Goal: Communication & Community: Share content

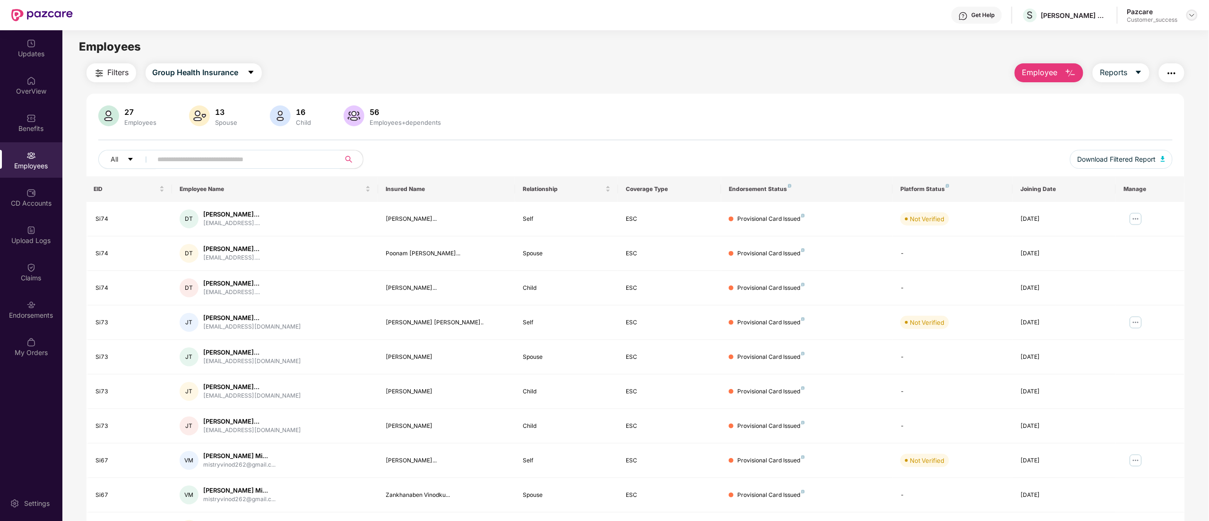
click at [1190, 13] on img at bounding box center [1193, 15] width 8 height 8
click at [1105, 38] on div "Switch to partner view" at bounding box center [1147, 37] width 123 height 18
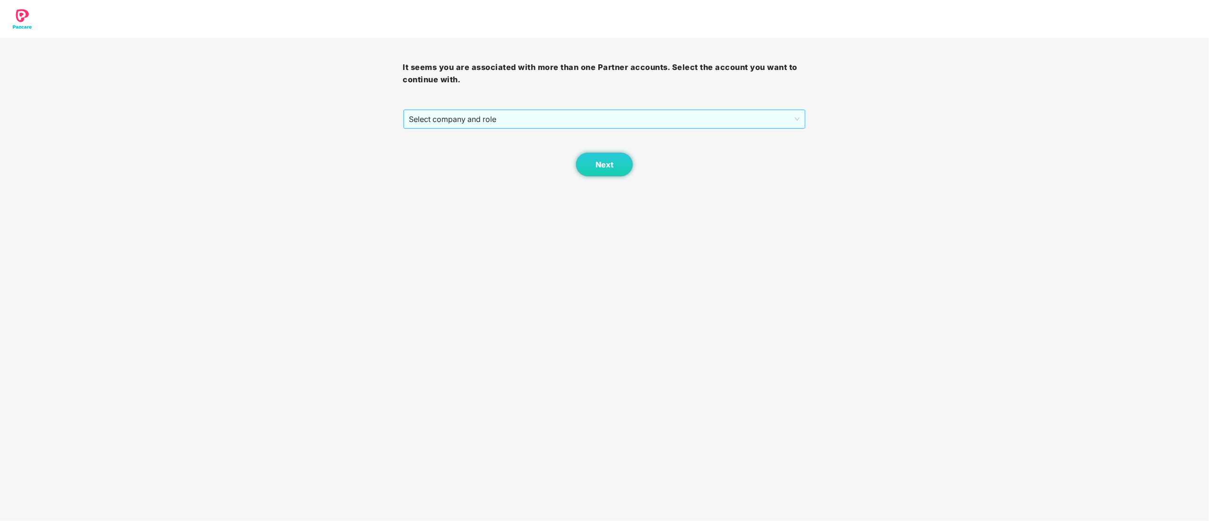
click at [451, 120] on span "Select company and role" at bounding box center [604, 119] width 391 height 18
click at [437, 155] on div "Pazcare - CUSTOMER_SUCCESS" at bounding box center [605, 153] width 392 height 10
click at [611, 164] on span "Next" at bounding box center [605, 164] width 18 height 9
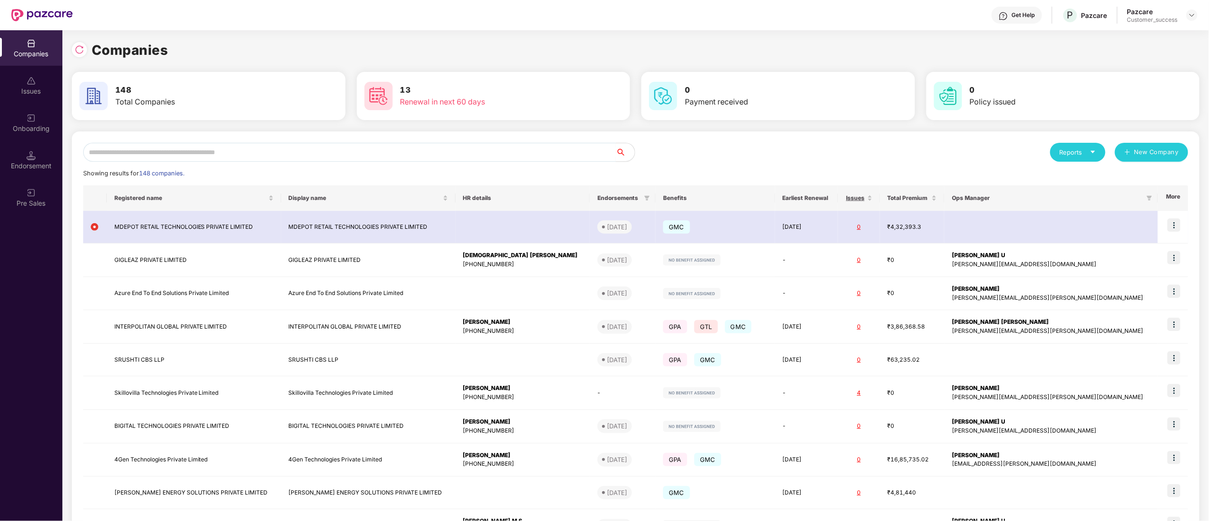
click at [124, 156] on input "text" at bounding box center [349, 152] width 533 height 19
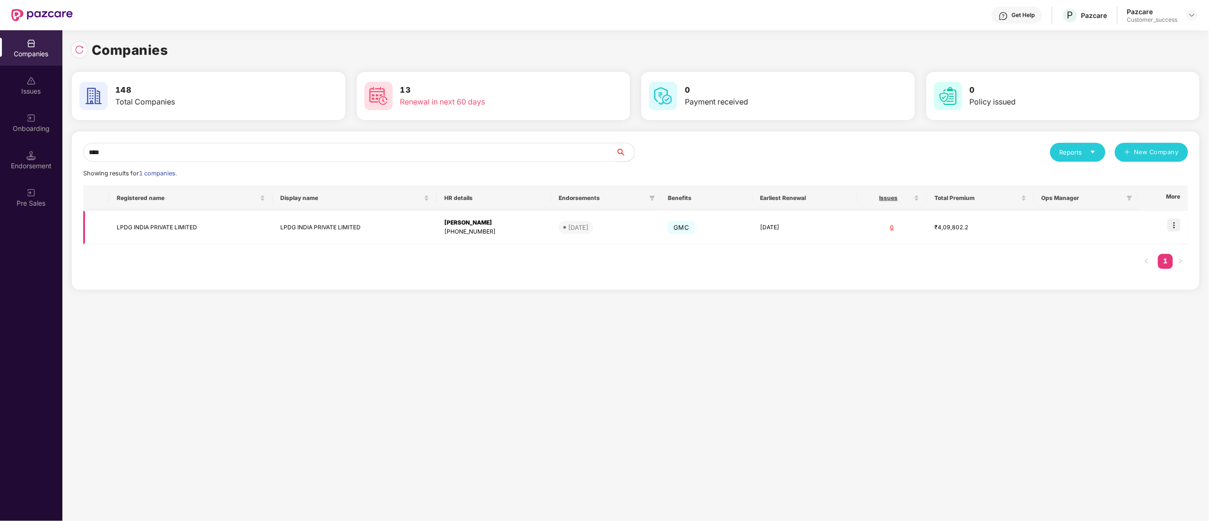
type input "****"
click at [1177, 228] on img at bounding box center [1174, 224] width 13 height 13
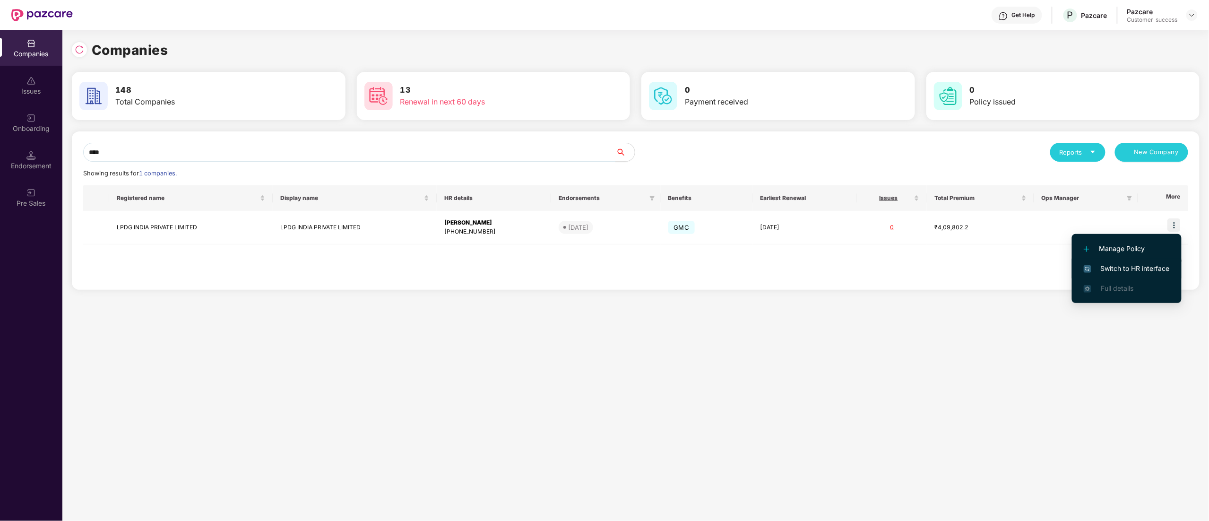
click at [1148, 269] on span "Switch to HR interface" at bounding box center [1127, 268] width 86 height 10
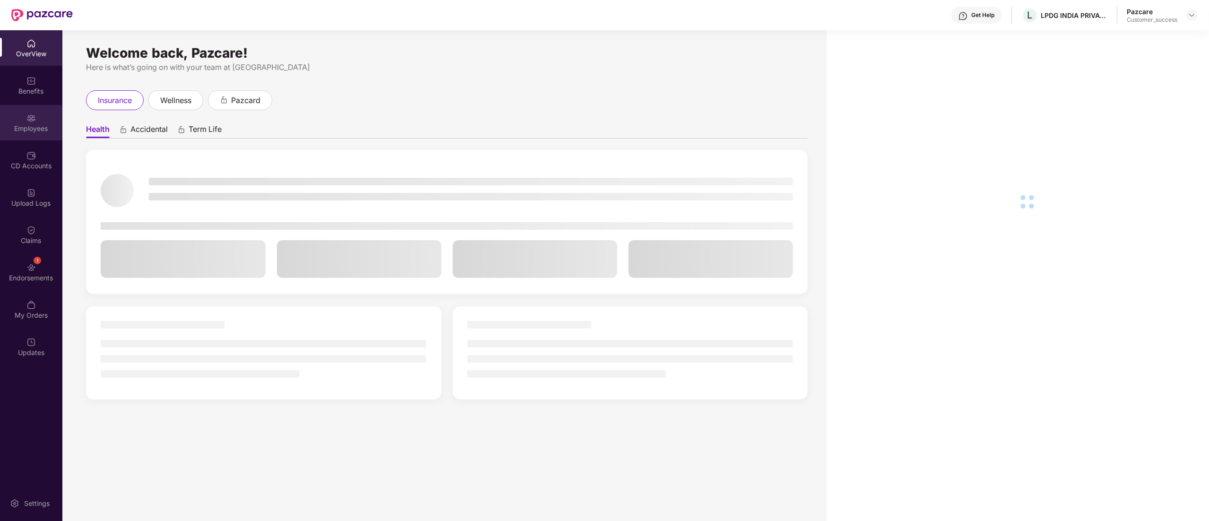
click at [21, 131] on div "Employees" at bounding box center [31, 128] width 62 height 9
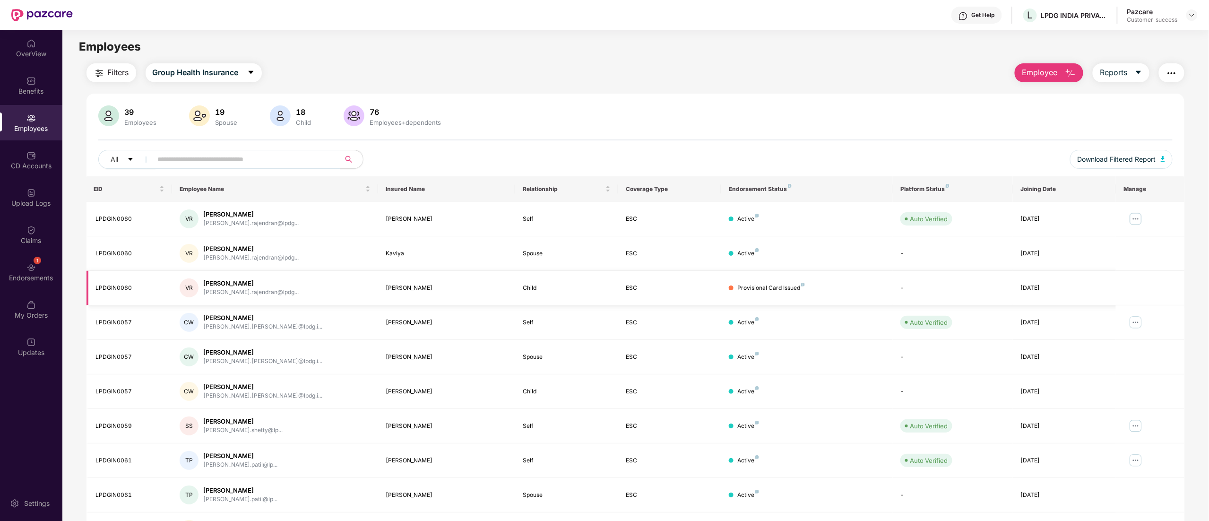
click at [110, 287] on div "LPDGIN0060" at bounding box center [130, 288] width 69 height 9
copy div "LPDGIN0060"
click at [1172, 75] on img "button" at bounding box center [1171, 73] width 11 height 11
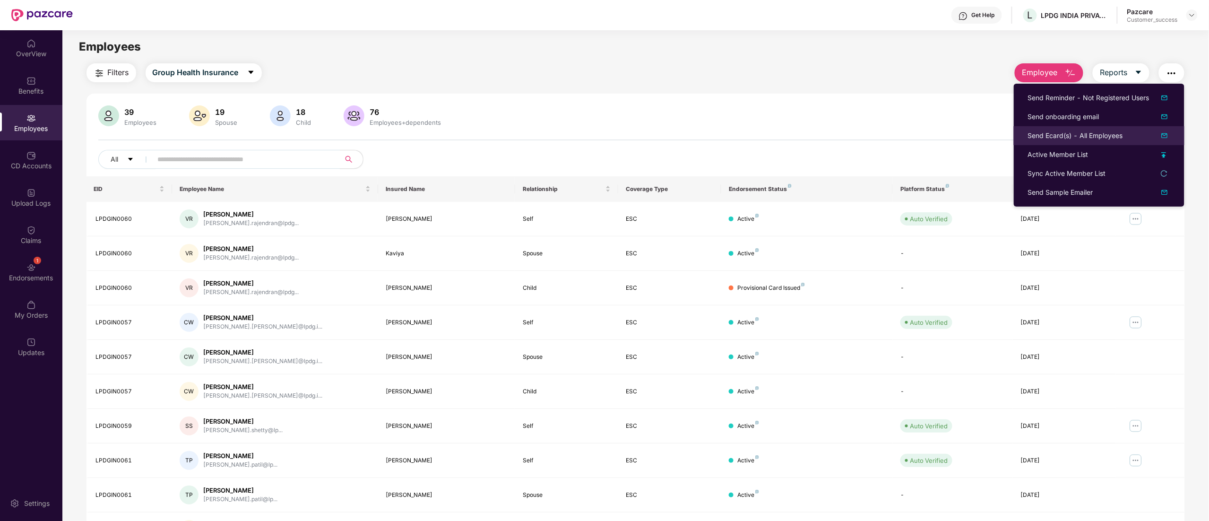
click at [1094, 139] on div "Send Ecard(s) - All Employees" at bounding box center [1075, 135] width 95 height 10
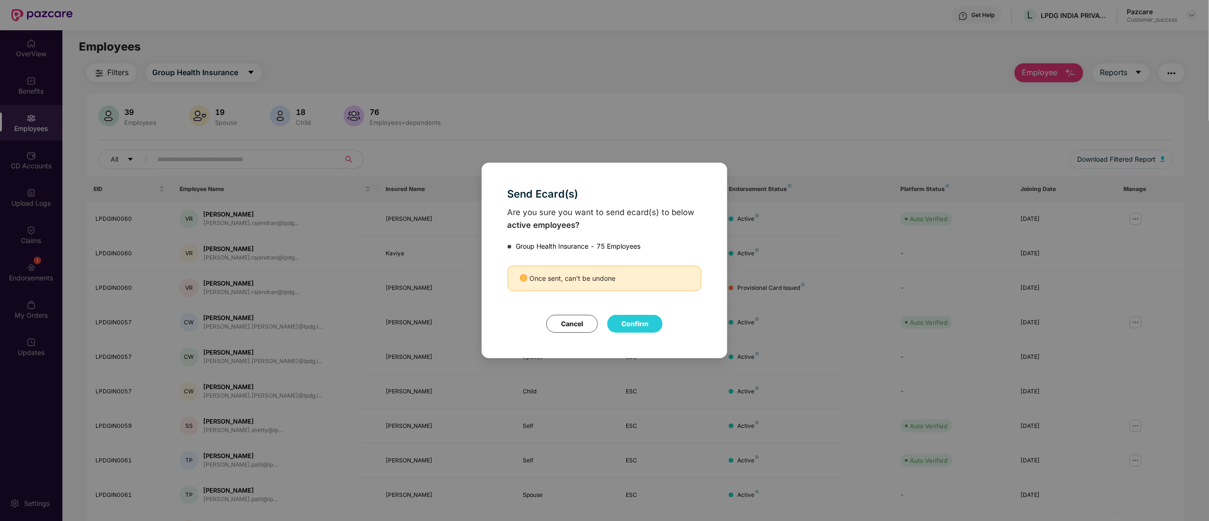
click at [629, 327] on button "Confirm" at bounding box center [635, 324] width 55 height 18
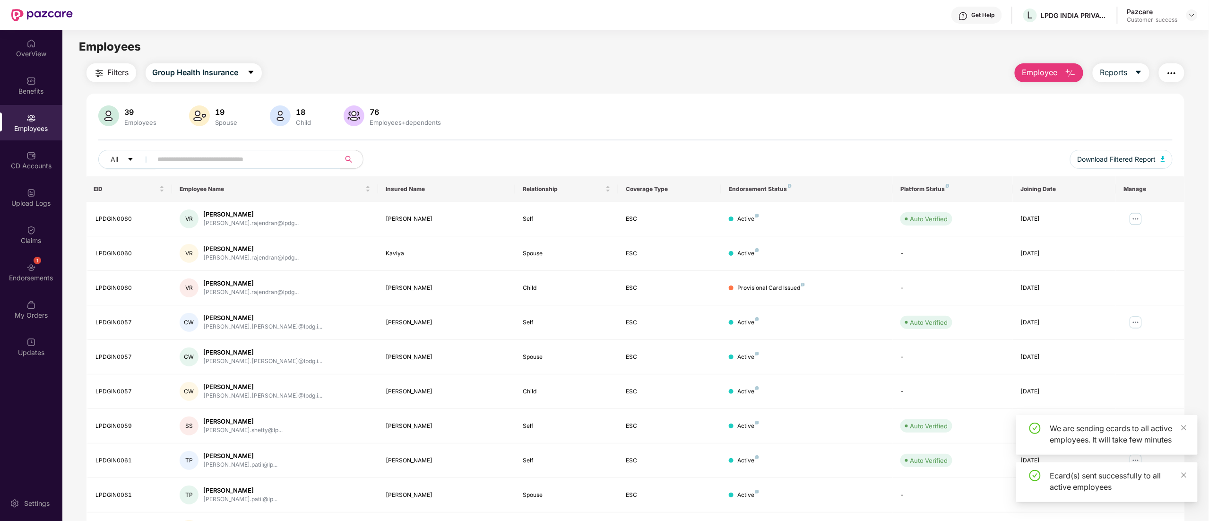
click at [101, 72] on img "button" at bounding box center [99, 73] width 11 height 11
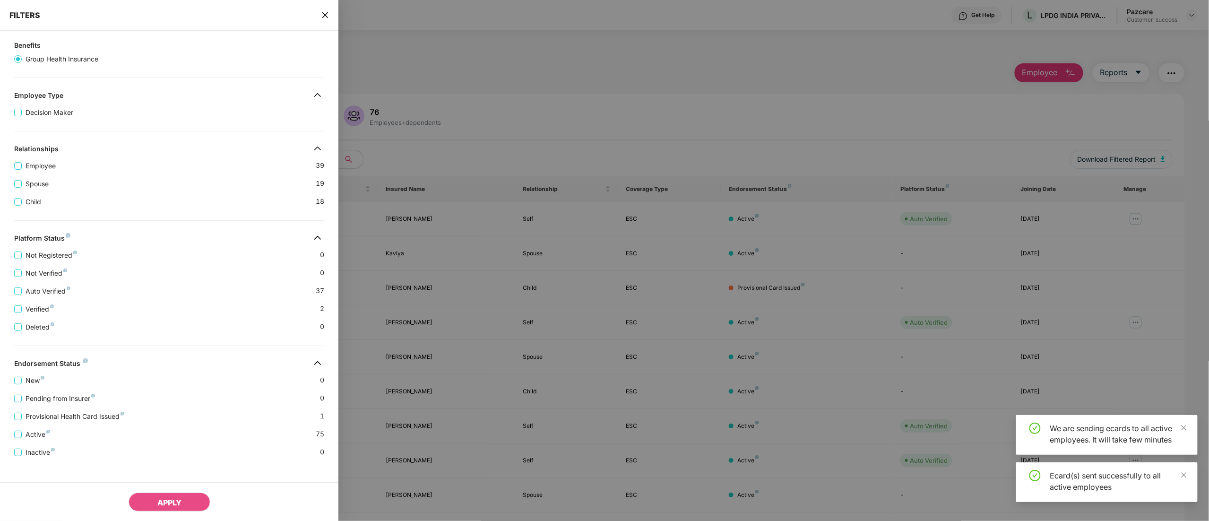
scroll to position [87, 0]
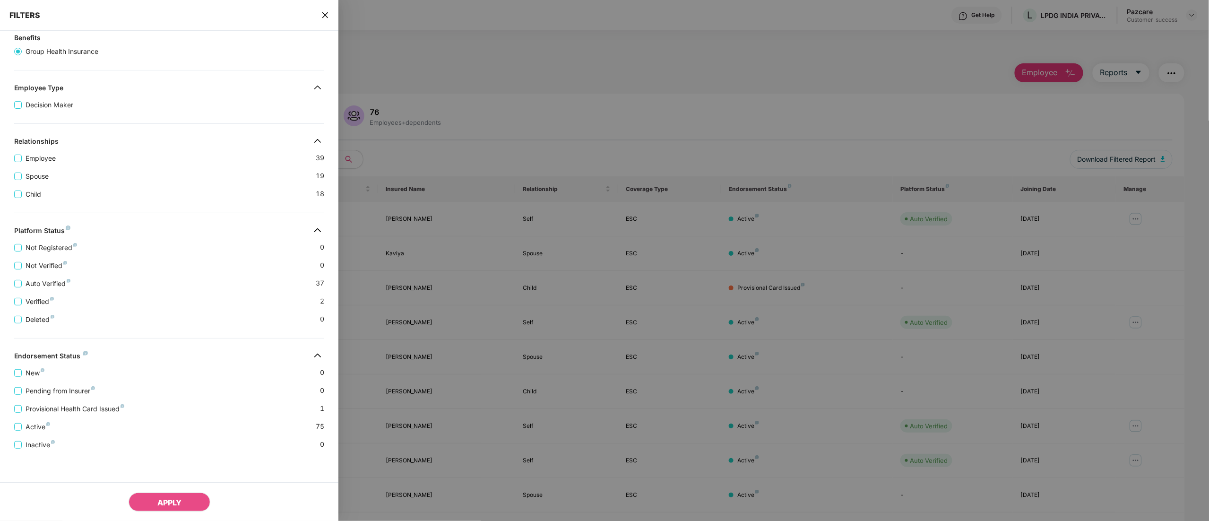
click at [325, 12] on icon "close" at bounding box center [325, 15] width 8 height 8
